Goal: Task Accomplishment & Management: Use online tool/utility

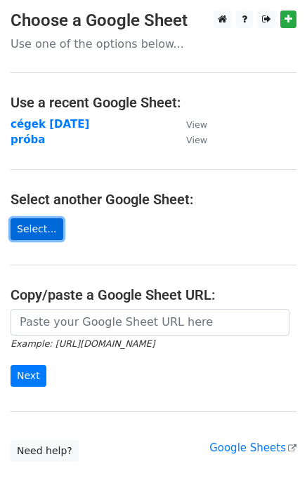
click at [40, 222] on link "Select..." at bounding box center [37, 229] width 53 height 22
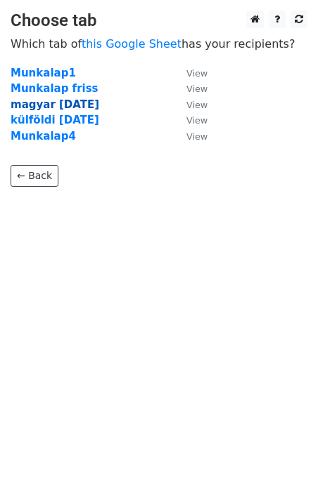
click at [58, 108] on strong "magyar aug 27" at bounding box center [55, 104] width 89 height 13
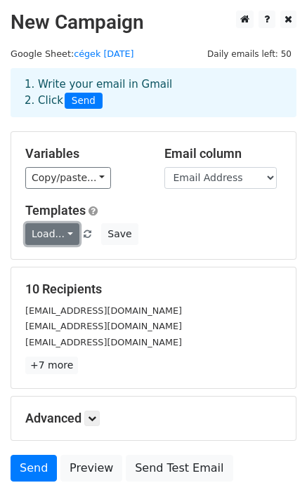
click at [63, 234] on link "Load..." at bounding box center [52, 234] width 54 height 22
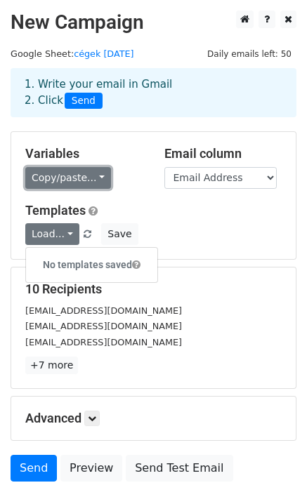
click at [82, 175] on link "Copy/paste..." at bounding box center [68, 178] width 86 height 22
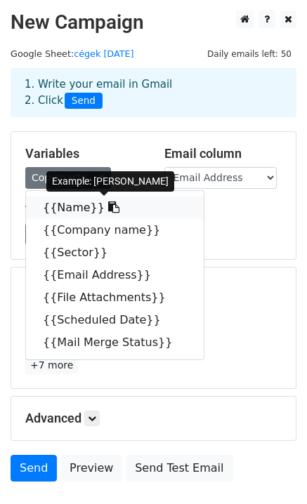
click at [67, 211] on link "{{Name}}" at bounding box center [115, 208] width 178 height 22
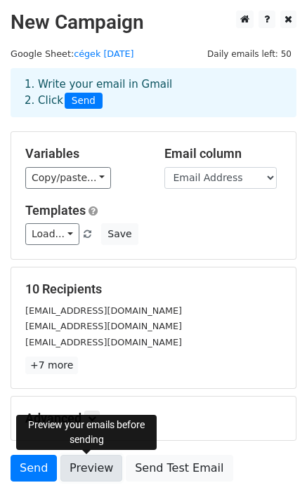
click at [90, 471] on link "Preview" at bounding box center [91, 468] width 62 height 27
click at [89, 471] on link "Preview" at bounding box center [91, 468] width 62 height 27
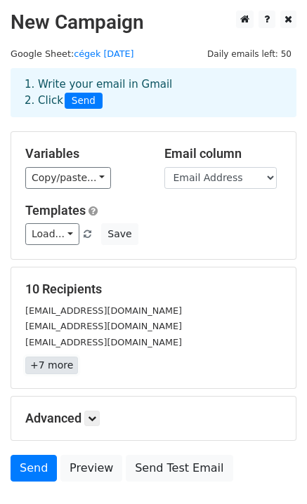
click at [55, 363] on link "+7 more" at bounding box center [51, 366] width 53 height 18
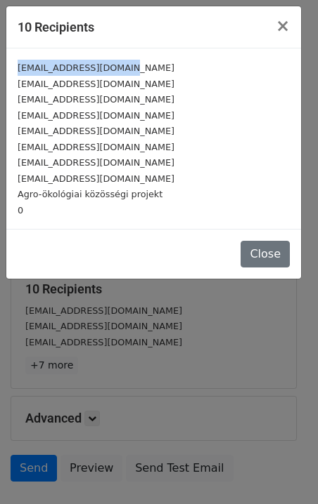
drag, startPoint x: 128, startPoint y: 66, endPoint x: 0, endPoint y: 67, distance: 127.9
click at [0, 67] on div "10 Recipients × kozpont@egeszseghid.hu info@civilbazis.hu tve@tve.hu info@green…" at bounding box center [159, 252] width 318 height 504
click at [280, 28] on span "×" at bounding box center [282, 26] width 14 height 20
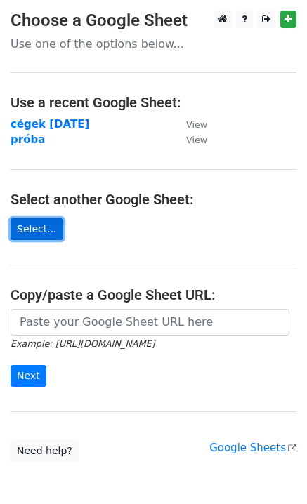
click at [35, 237] on link "Select..." at bounding box center [37, 229] width 53 height 22
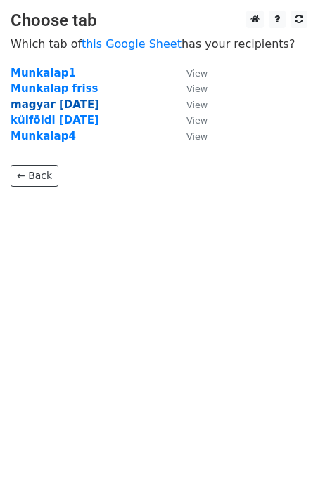
click at [56, 107] on strong "magyar aug 27" at bounding box center [55, 104] width 89 height 13
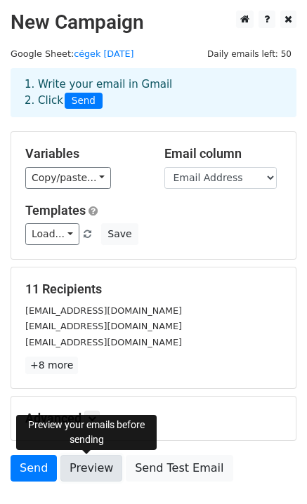
click at [90, 468] on link "Preview" at bounding box center [91, 468] width 62 height 27
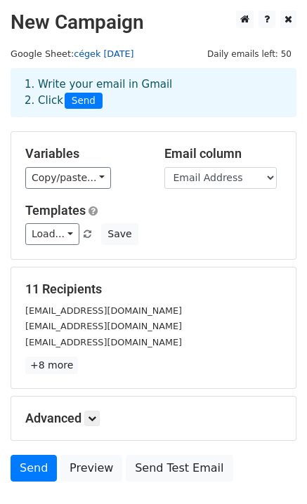
click at [133, 53] on link "cégek [DATE]" at bounding box center [104, 53] width 60 height 11
click at [59, 365] on link "+8 more" at bounding box center [51, 366] width 53 height 18
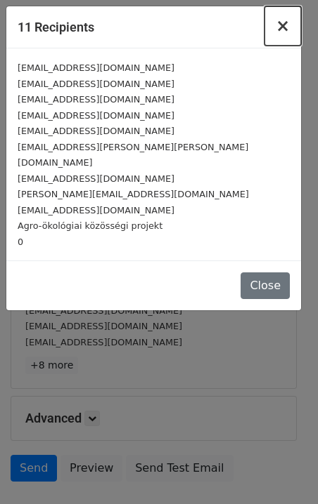
click at [282, 22] on span "×" at bounding box center [282, 26] width 14 height 20
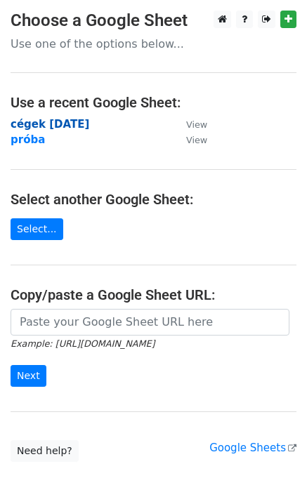
click at [81, 122] on strong "cégek [DATE]" at bounding box center [50, 124] width 79 height 13
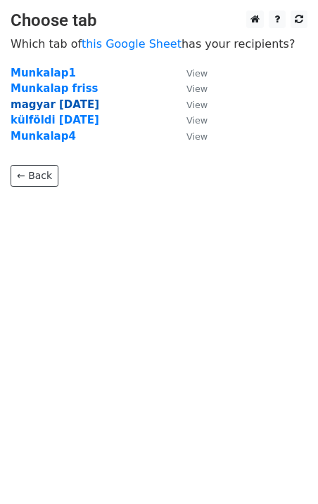
click at [60, 105] on strong "magyar [DATE]" at bounding box center [55, 104] width 89 height 13
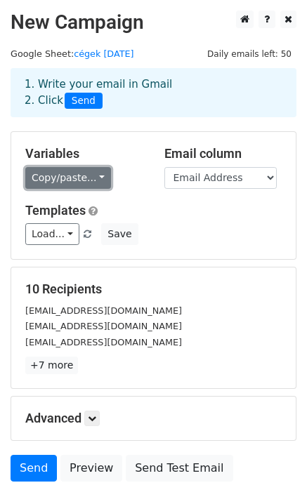
click at [90, 175] on link "Copy/paste..." at bounding box center [68, 178] width 86 height 22
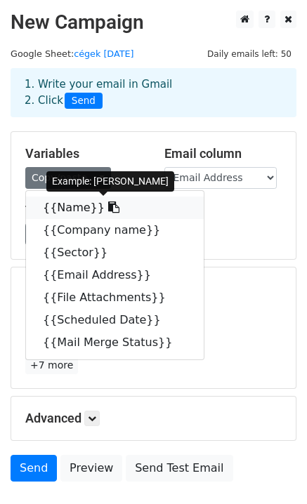
click at [75, 202] on link "{{Name}}" at bounding box center [115, 208] width 178 height 22
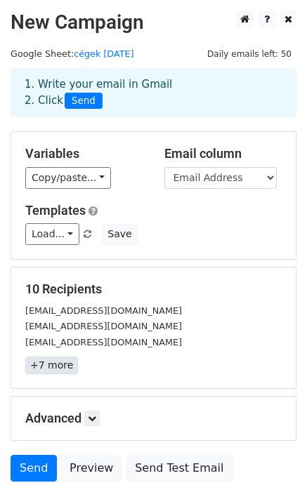
click at [66, 365] on link "+7 more" at bounding box center [51, 366] width 53 height 18
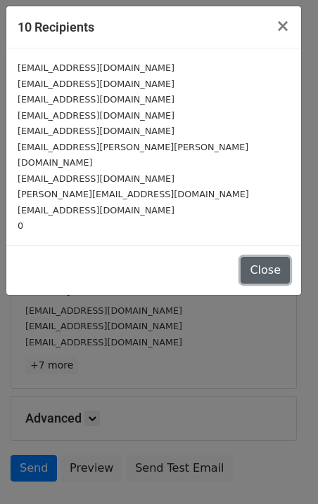
click at [273, 257] on button "Close" at bounding box center [264, 270] width 49 height 27
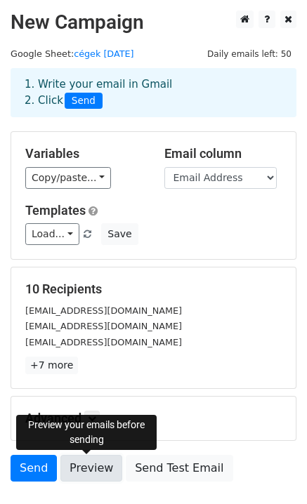
click at [76, 473] on link "Preview" at bounding box center [91, 468] width 62 height 27
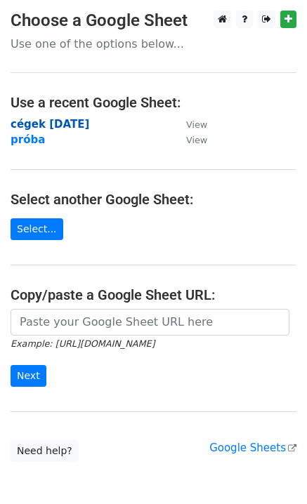
click at [89, 122] on strong "cégek [DATE]" at bounding box center [50, 124] width 79 height 13
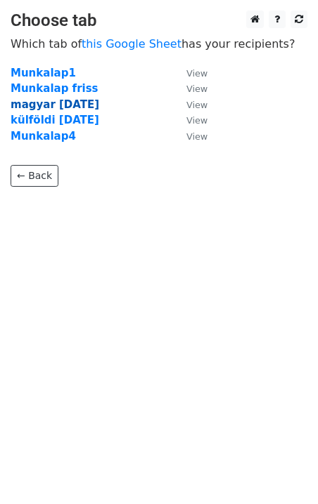
click at [61, 106] on strong "magyar [DATE]" at bounding box center [55, 104] width 89 height 13
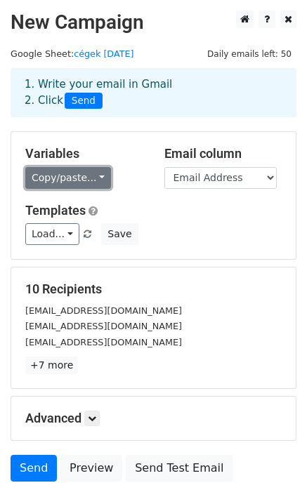
click at [81, 178] on link "Copy/paste..." at bounding box center [68, 178] width 86 height 22
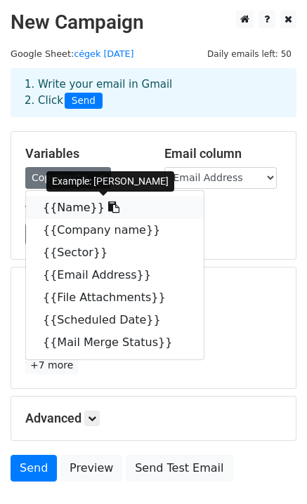
click at [70, 205] on link "{{Name}}" at bounding box center [115, 208] width 178 height 22
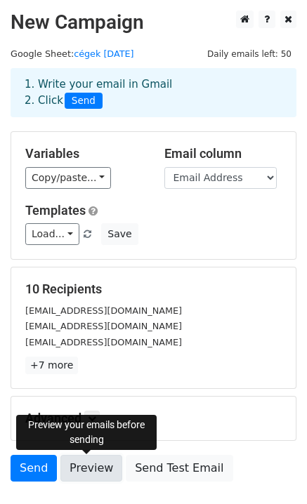
click at [90, 469] on link "Preview" at bounding box center [91, 468] width 62 height 27
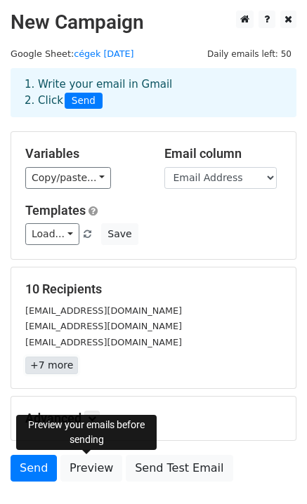
click at [58, 365] on link "+7 more" at bounding box center [51, 366] width 53 height 18
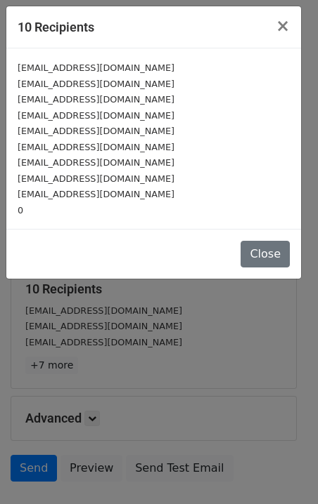
click at [45, 210] on div "0" at bounding box center [154, 210] width 272 height 16
click at [98, 471] on div "10 Recipients × [EMAIL_ADDRESS][DOMAIN_NAME] [EMAIL_ADDRESS][DOMAIN_NAME] [EMAI…" at bounding box center [159, 252] width 318 height 504
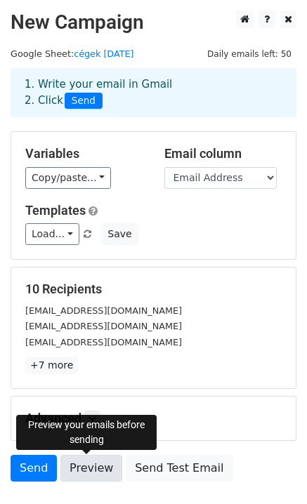
click at [94, 471] on link "Preview" at bounding box center [91, 468] width 62 height 27
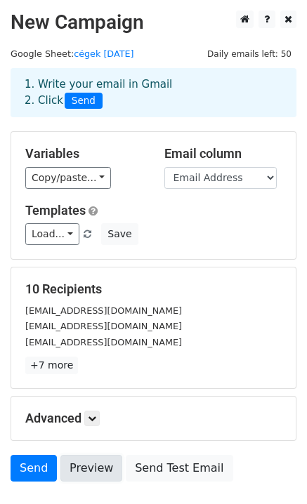
click at [94, 471] on link "Preview" at bounding box center [91, 468] width 62 height 27
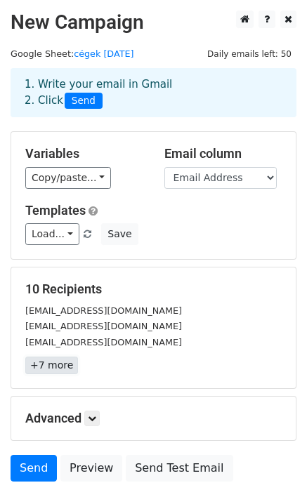
click at [50, 367] on link "+7 more" at bounding box center [51, 366] width 53 height 18
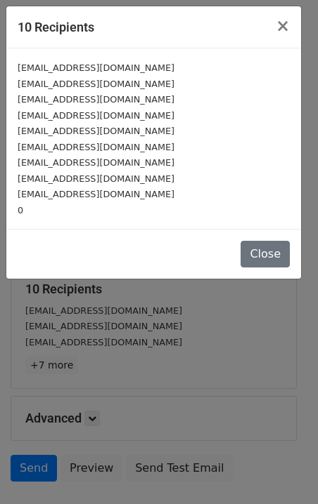
click at [18, 214] on small "0" at bounding box center [21, 210] width 6 height 11
click at [284, 25] on span "×" at bounding box center [282, 26] width 14 height 20
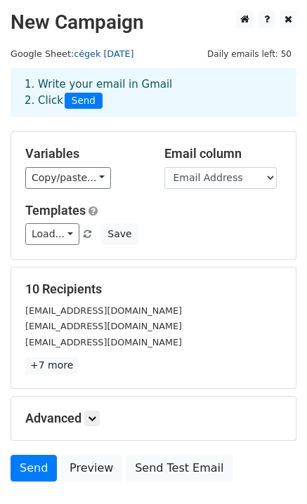
click at [91, 51] on link "cégek [DATE]" at bounding box center [104, 53] width 60 height 11
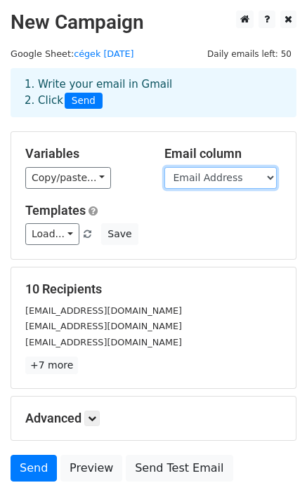
click at [275, 178] on select "Name Company name Sector Email Address File Attachments Scheduled Date Mail Mer…" at bounding box center [220, 178] width 112 height 22
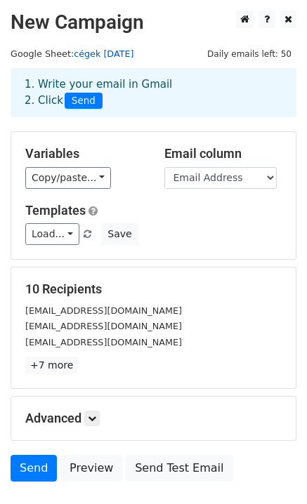
click at [99, 57] on link "cégek [DATE]" at bounding box center [104, 53] width 60 height 11
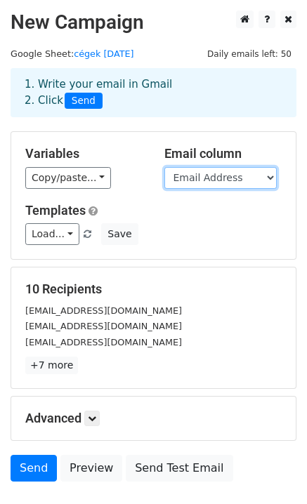
click at [266, 176] on select "Name Company name Sector Email Address File Attachments Scheduled Date Mail Mer…" at bounding box center [220, 178] width 112 height 22
click at [164, 167] on select "Name Company name Sector Email Address File Attachments Scheduled Date Mail Mer…" at bounding box center [220, 178] width 112 height 22
click at [268, 177] on select "Name Company name Sector Email Address File Attachments Scheduled Date Mail Mer…" at bounding box center [220, 178] width 112 height 22
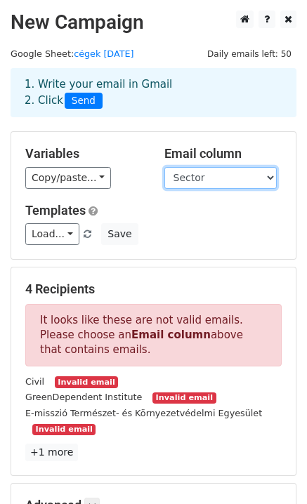
select select "Email Address"
click at [164, 167] on select "Name Company name Sector Email Address File Attachments Scheduled Date Mail Mer…" at bounding box center [220, 178] width 112 height 22
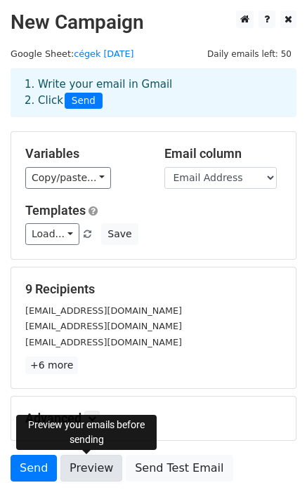
click at [91, 473] on link "Preview" at bounding box center [91, 468] width 62 height 27
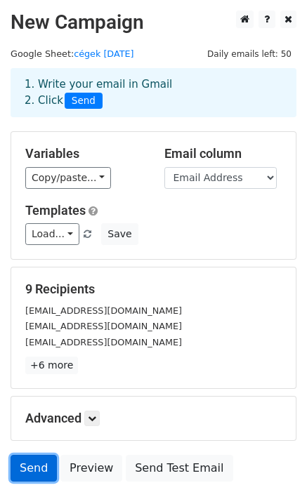
click at [36, 468] on link "Send" at bounding box center [34, 468] width 46 height 27
